Goal: Information Seeking & Learning: Stay updated

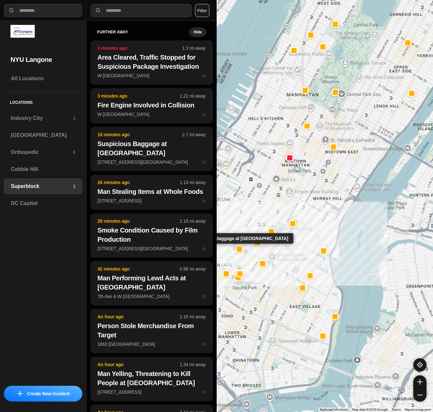
select select "*"
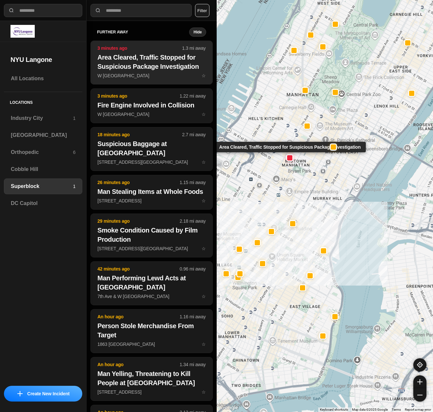
click at [152, 69] on h2 "Area Cleared, Traffic Stopped for Suspicious Package Investigation" at bounding box center [151, 62] width 108 height 18
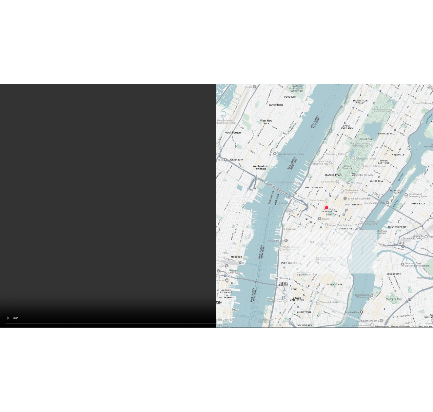
scroll to position [337, 0]
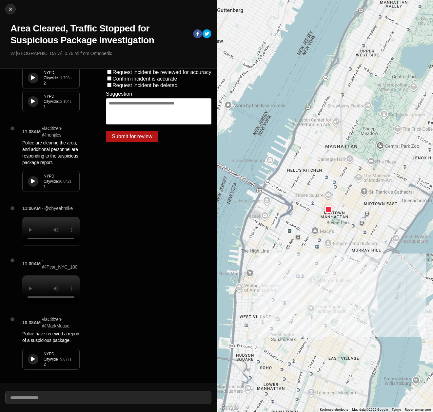
click at [27, 172] on div "NYPD Citywide 1 30.642 s" at bounding box center [51, 181] width 57 height 20
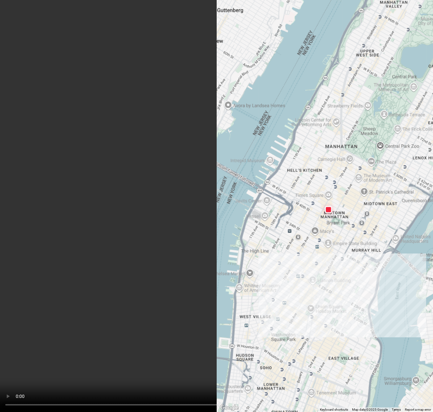
scroll to position [0, 0]
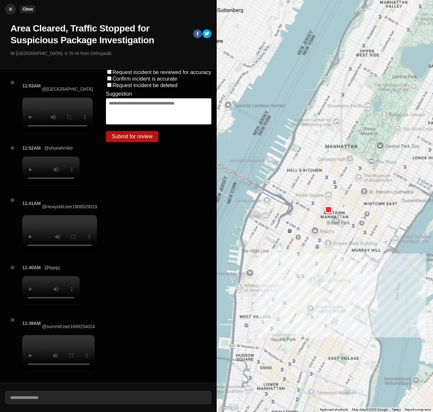
click at [10, 9] on img at bounding box center [10, 9] width 7 height 7
select select "*"
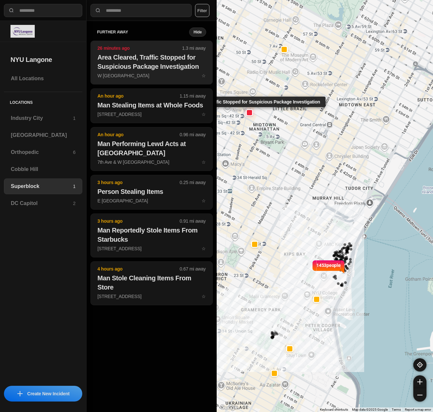
click at [176, 65] on h2 "Area Cleared, Traffic Stopped for Suspicious Package Investigation" at bounding box center [151, 62] width 108 height 18
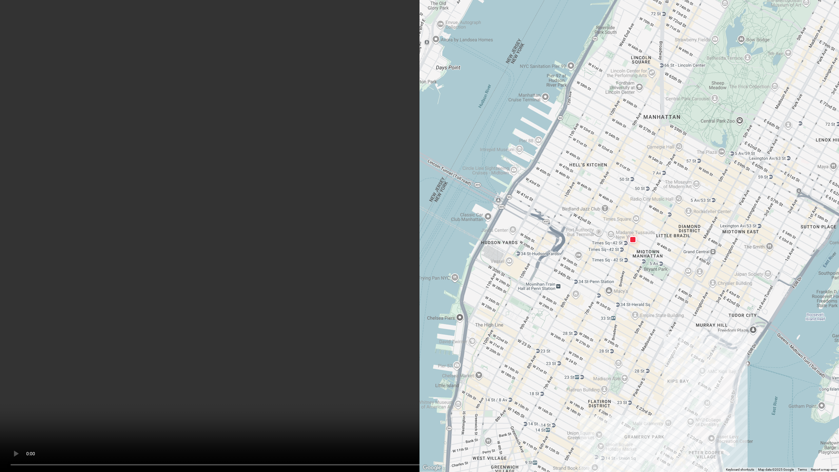
drag, startPoint x: 74, startPoint y: 143, endPoint x: 80, endPoint y: 149, distance: 8.8
click at [74, 143] on video at bounding box center [419, 236] width 839 height 472
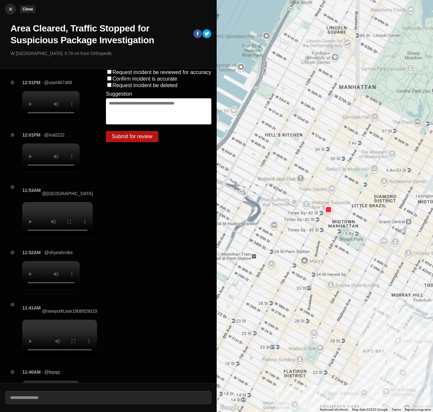
click at [9, 13] on button "Close" at bounding box center [10, 9] width 10 height 10
select select "*"
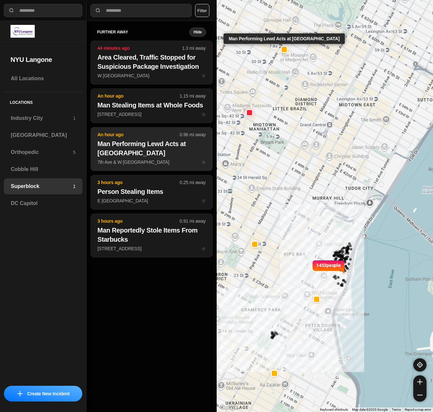
click at [185, 143] on h2 "Man Performing Lewd Acts at Train Station" at bounding box center [151, 148] width 108 height 18
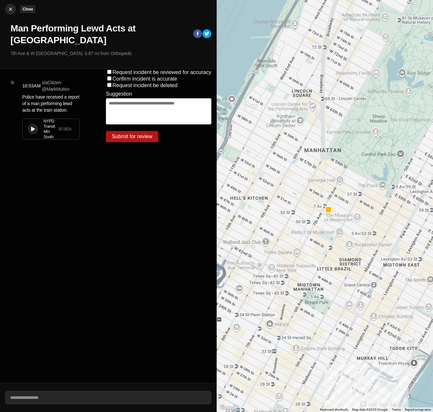
click at [11, 8] on img at bounding box center [10, 9] width 7 height 7
select select "*"
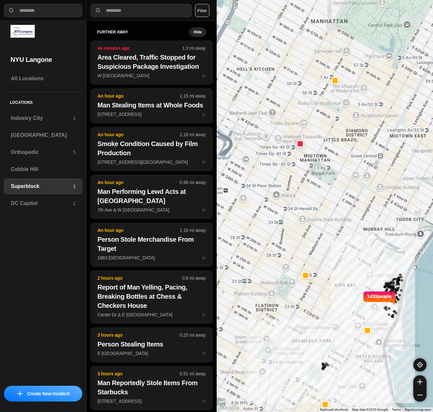
drag, startPoint x: 224, startPoint y: 218, endPoint x: 275, endPoint y: 250, distance: 60.9
click at [275, 250] on div "1453 people" at bounding box center [325, 206] width 217 height 412
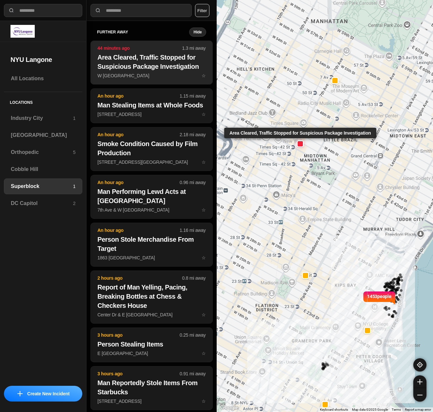
click at [122, 64] on h2 "Area Cleared, Traffic Stopped for Suspicious Package Investigation" at bounding box center [151, 62] width 108 height 18
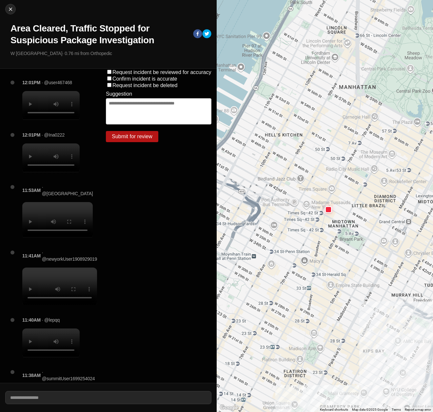
click at [8, 4] on div "Close Area Cleared, Traffic Stopped for Suspicious Package Investigation W 43rd…" at bounding box center [108, 34] width 217 height 69
click at [11, 12] on button "Close" at bounding box center [10, 9] width 10 height 10
select select "*"
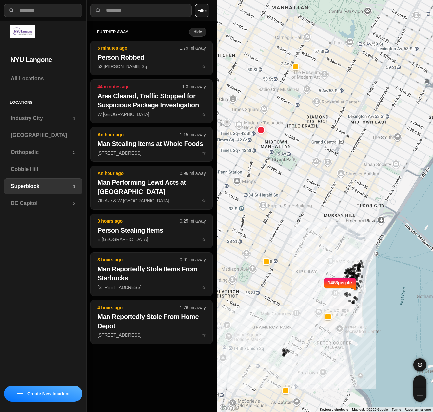
drag, startPoint x: 248, startPoint y: 211, endPoint x: 284, endPoint y: 247, distance: 51.2
click at [284, 247] on div "1453 people" at bounding box center [325, 206] width 217 height 412
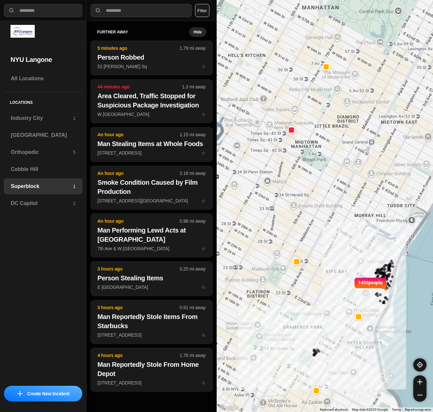
drag, startPoint x: 246, startPoint y: 245, endPoint x: 279, endPoint y: 245, distance: 33.1
click at [279, 245] on div "1453 people" at bounding box center [325, 206] width 217 height 412
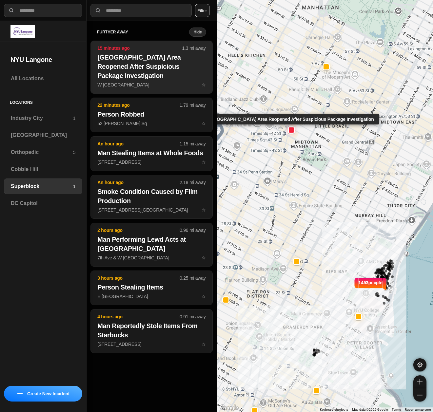
click at [125, 53] on h2 "Times Square Area Reopened After Suspicious Package Investigation" at bounding box center [151, 67] width 108 height 28
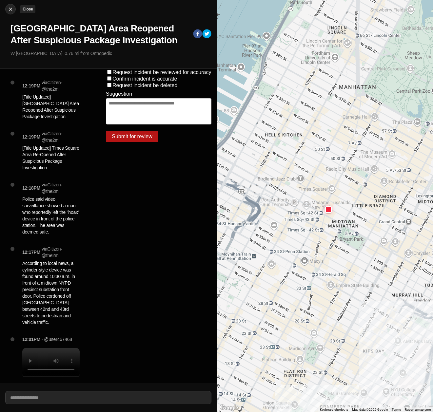
click at [8, 7] on img at bounding box center [10, 9] width 7 height 7
select select "*"
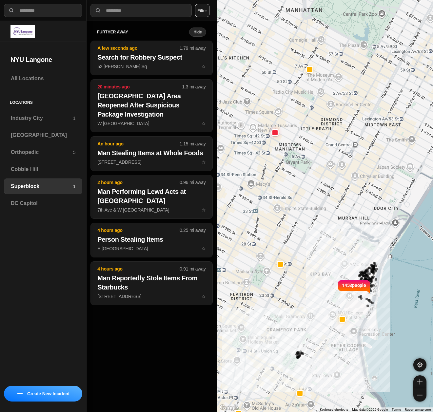
drag, startPoint x: 278, startPoint y: 254, endPoint x: 306, endPoint y: 275, distance: 35.1
click at [306, 275] on div "1453 people" at bounding box center [325, 206] width 217 height 412
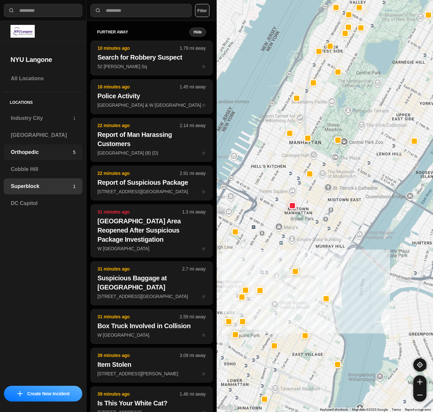
click at [30, 150] on h3 "Orthopedic" at bounding box center [42, 152] width 62 height 8
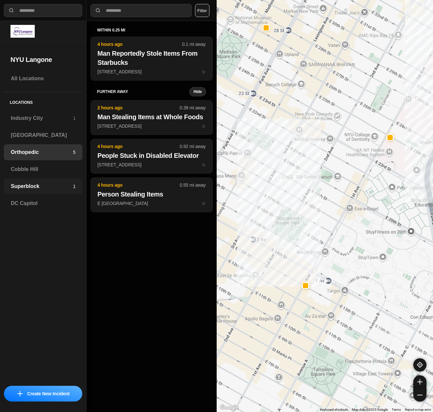
click at [33, 189] on h3 "Superblock" at bounding box center [42, 187] width 62 height 8
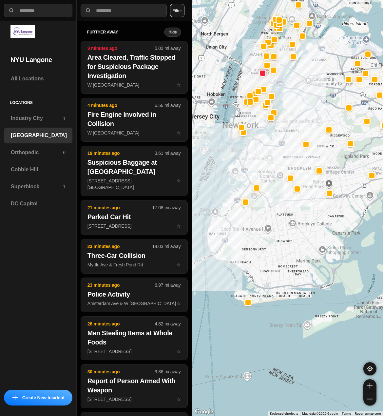
select select "*"
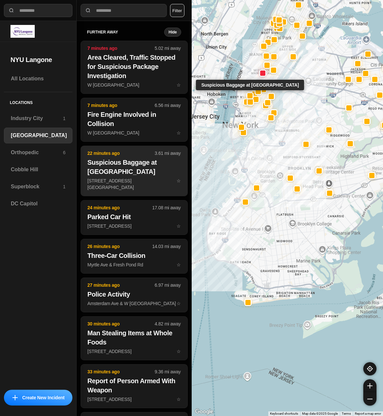
click at [137, 174] on h2 "Suspicious Baggage at 14th St / 7th Ave Station" at bounding box center [134, 167] width 93 height 18
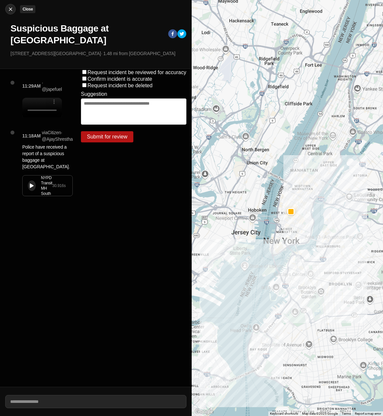
click at [10, 8] on img at bounding box center [10, 9] width 7 height 7
select select "*"
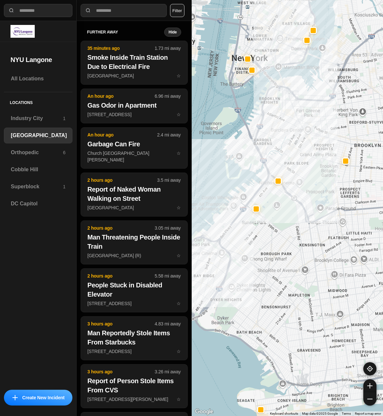
drag, startPoint x: 281, startPoint y: 257, endPoint x: 251, endPoint y: 274, distance: 34.4
click at [251, 274] on div at bounding box center [288, 208] width 192 height 416
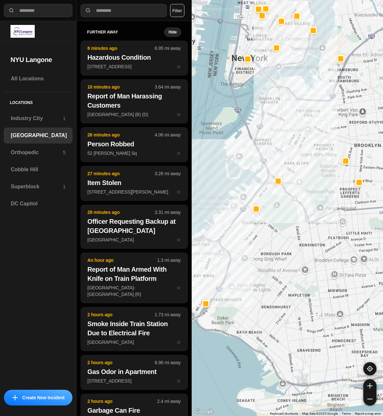
select select "*"
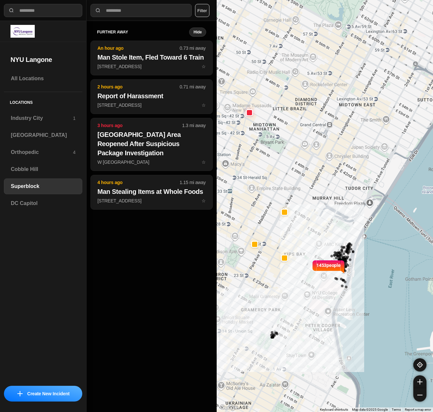
click at [203, 15] on button "Filter" at bounding box center [202, 10] width 14 height 13
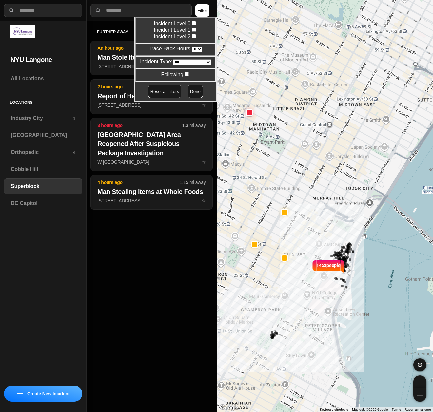
click at [195, 48] on select "* * * * **" at bounding box center [197, 50] width 10 height 6
select select "*"
click at [192, 47] on select "* * * * **" at bounding box center [197, 50] width 10 height 6
click at [190, 92] on button "Done" at bounding box center [195, 91] width 15 height 13
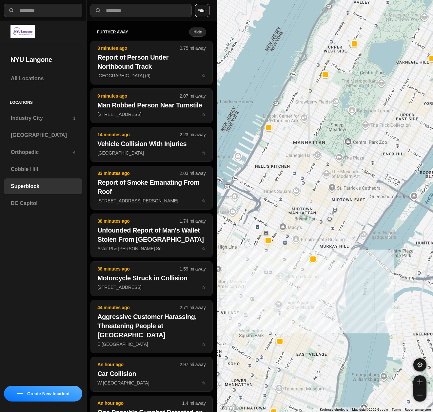
drag, startPoint x: 270, startPoint y: 254, endPoint x: 311, endPoint y: 283, distance: 49.4
click at [311, 283] on div at bounding box center [325, 206] width 217 height 412
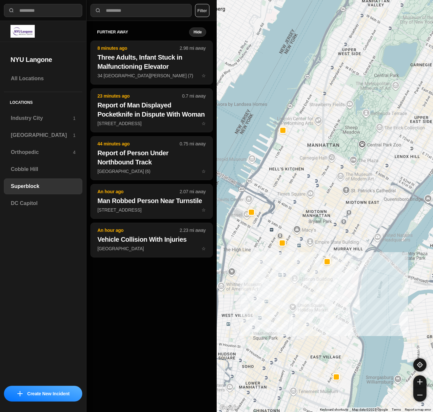
drag, startPoint x: 252, startPoint y: 264, endPoint x: 269, endPoint y: 267, distance: 17.7
click at [269, 267] on div at bounding box center [325, 206] width 217 height 412
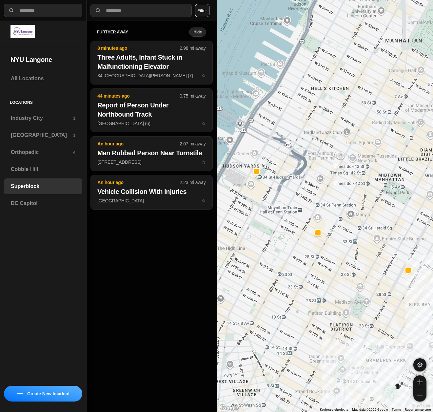
drag, startPoint x: 281, startPoint y: 259, endPoint x: 297, endPoint y: 263, distance: 16.4
click at [297, 263] on div "1453 people" at bounding box center [325, 206] width 217 height 412
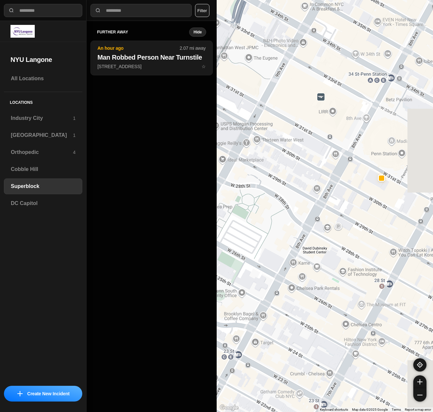
drag, startPoint x: 386, startPoint y: 224, endPoint x: 351, endPoint y: 250, distance: 43.9
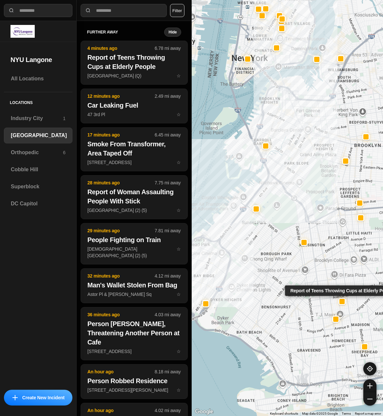
select select "*"
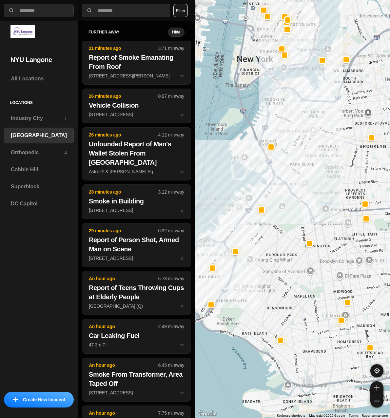
click at [183, 10] on button "Filter" at bounding box center [180, 10] width 14 height 13
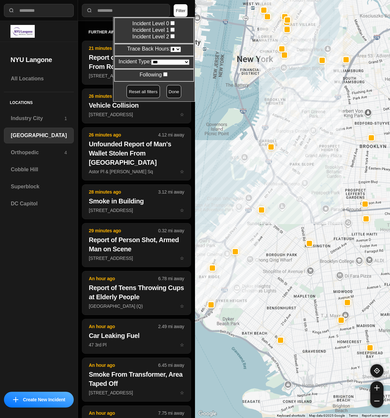
click at [174, 49] on select "* * * * **" at bounding box center [175, 50] width 10 height 6
select select "*"
click at [170, 47] on select "* * * * **" at bounding box center [175, 50] width 10 height 6
click at [167, 96] on button "Done" at bounding box center [174, 91] width 15 height 13
